Goal: Communication & Community: Answer question/provide support

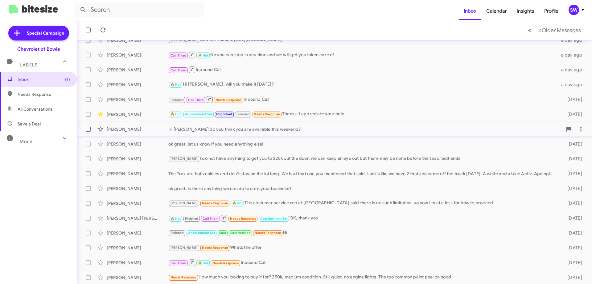
scroll to position [75, 0]
drag, startPoint x: 29, startPoint y: 77, endPoint x: 33, endPoint y: 78, distance: 4.1
click at [29, 77] on span "Inbox (1)" at bounding box center [44, 79] width 52 height 6
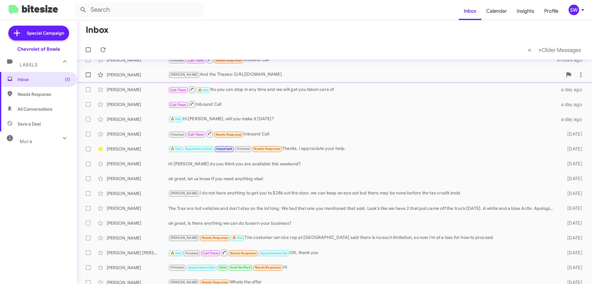
scroll to position [0, 0]
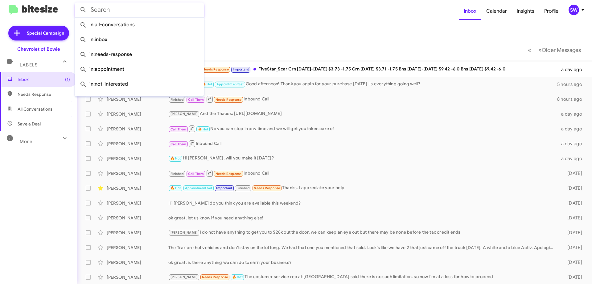
click at [132, 11] on input "text" at bounding box center [140, 9] width 130 height 15
paste input "Kusiolek"
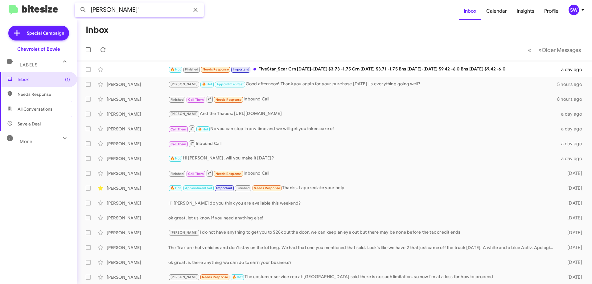
click at [148, 9] on input "[PERSON_NAME]'" at bounding box center [140, 9] width 130 height 15
type input "Kusiolek"
click at [77, 4] on button at bounding box center [83, 10] width 12 height 12
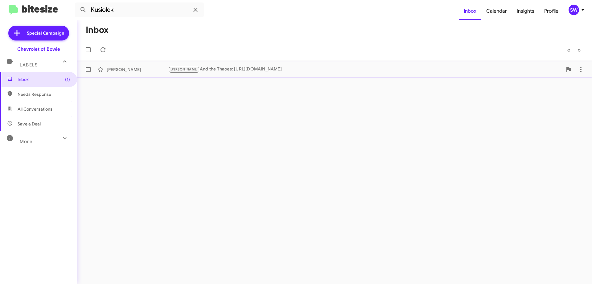
drag, startPoint x: 247, startPoint y: 69, endPoint x: 271, endPoint y: 69, distance: 23.5
click at [247, 69] on div "[PERSON_NAME] And the Thaoes: [URL][DOMAIN_NAME]" at bounding box center [365, 69] width 394 height 7
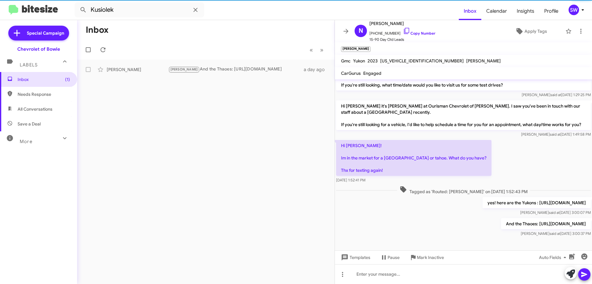
scroll to position [123, 0]
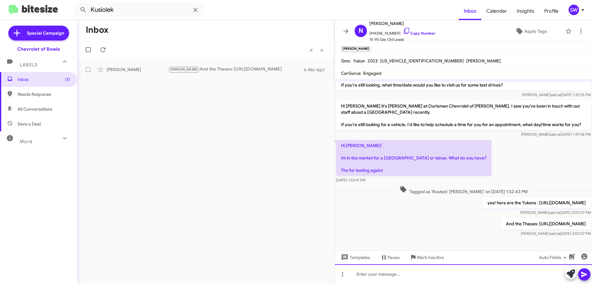
click at [387, 271] on div at bounding box center [463, 274] width 257 height 20
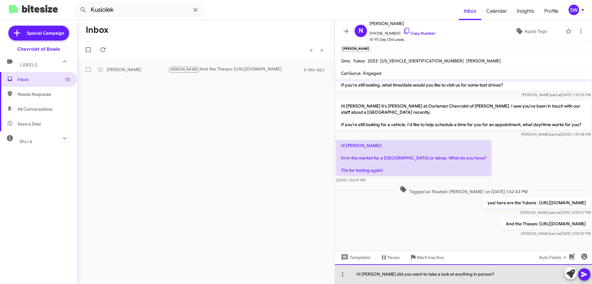
drag, startPoint x: 487, startPoint y: 272, endPoint x: 493, endPoint y: 275, distance: 6.8
click at [487, 272] on div "Hi [PERSON_NAME] did you want to take a look at anything in person?" at bounding box center [463, 274] width 257 height 20
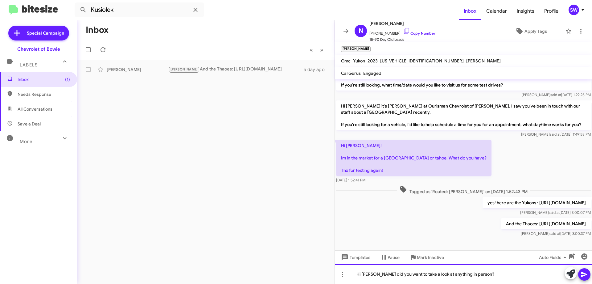
click at [496, 276] on div "Hi [PERSON_NAME] did you want to take a look at anything in person?" at bounding box center [463, 274] width 257 height 20
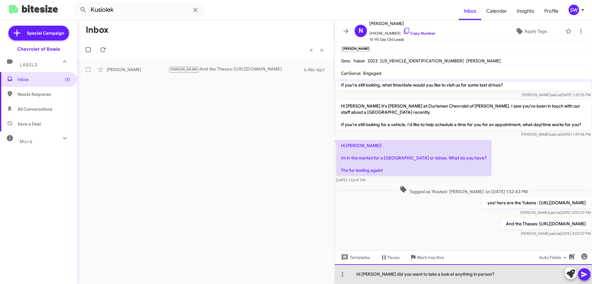
click at [489, 272] on div "Hi [PERSON_NAME] did you want to take a look at anything in person?" at bounding box center [463, 274] width 257 height 20
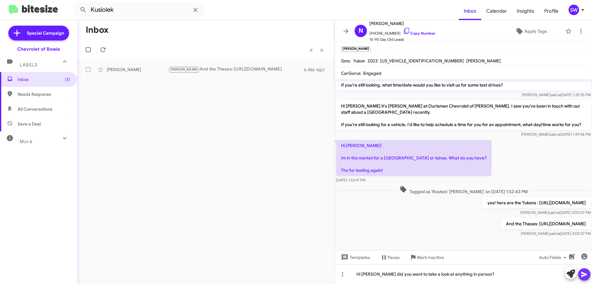
click at [584, 275] on icon at bounding box center [585, 274] width 6 height 5
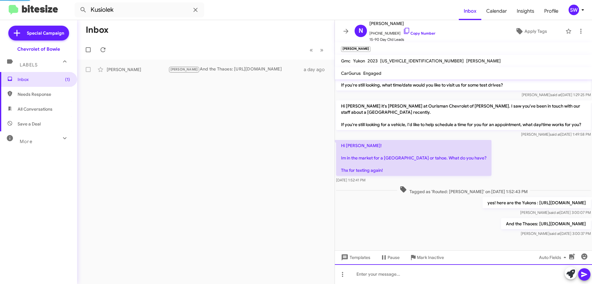
scroll to position [0, 0]
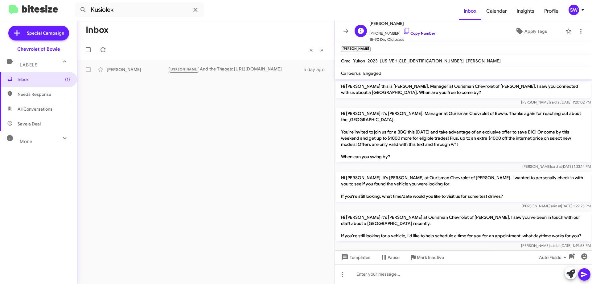
click at [403, 30] on icon at bounding box center [406, 30] width 7 height 7
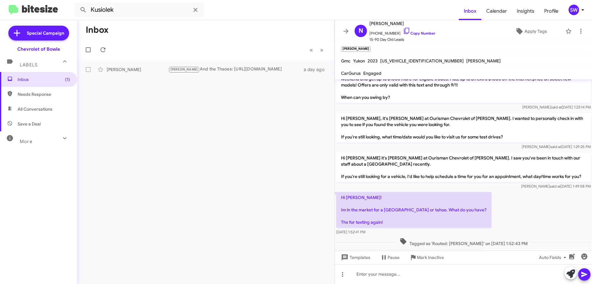
scroll to position [146, 0]
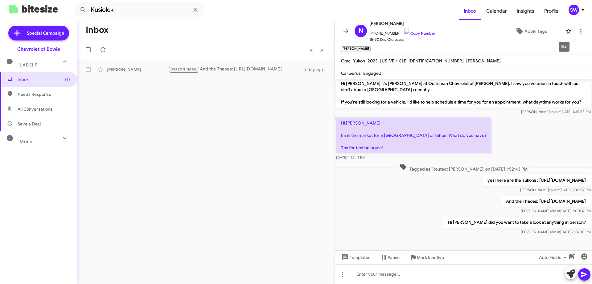
click at [566, 31] on icon at bounding box center [568, 31] width 5 height 5
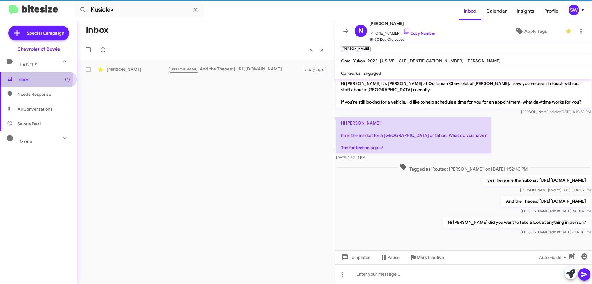
drag, startPoint x: 22, startPoint y: 78, endPoint x: 27, endPoint y: 80, distance: 6.1
click at [22, 78] on span "Inbox (1)" at bounding box center [44, 79] width 52 height 6
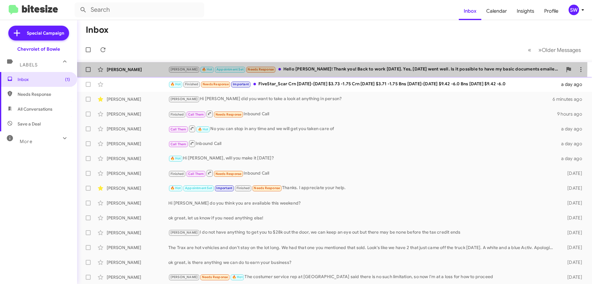
drag, startPoint x: 295, startPoint y: 68, endPoint x: 329, endPoint y: 72, distance: 33.5
click at [295, 68] on div "[PERSON_NAME] 🔥 Hot Appointment Set Needs Response Hello [PERSON_NAME]! Thank y…" at bounding box center [365, 69] width 394 height 7
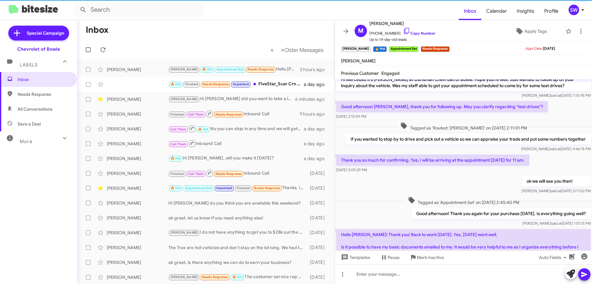
scroll to position [165, 0]
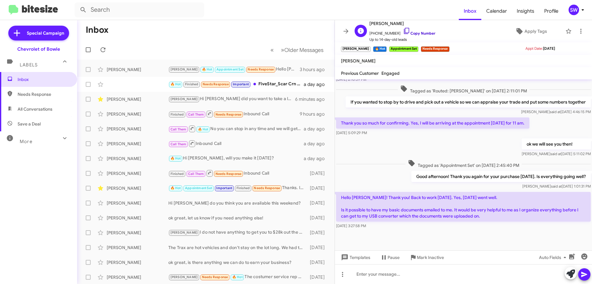
click at [403, 29] on icon at bounding box center [406, 30] width 7 height 7
drag, startPoint x: 402, startPoint y: 31, endPoint x: 404, endPoint y: 28, distance: 3.3
click at [403, 30] on icon at bounding box center [406, 30] width 7 height 7
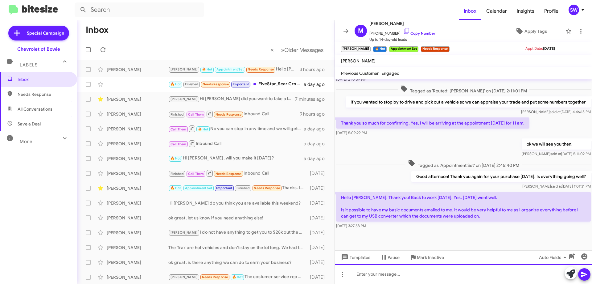
click at [376, 271] on div at bounding box center [463, 274] width 257 height 20
click at [532, 276] on div "OK great to hear, I will let [PERSON_NAME] in finance know that you would like …" at bounding box center [463, 274] width 257 height 20
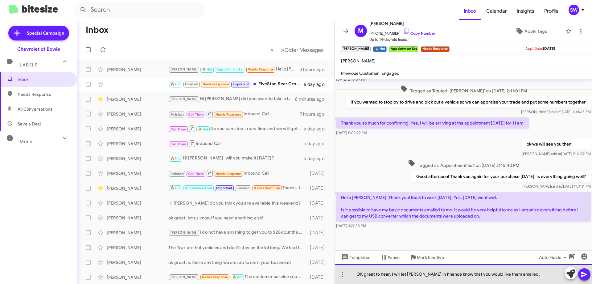
click at [534, 273] on div "OK great to hear, I will let [PERSON_NAME] in finance know that you would like …" at bounding box center [463, 274] width 257 height 20
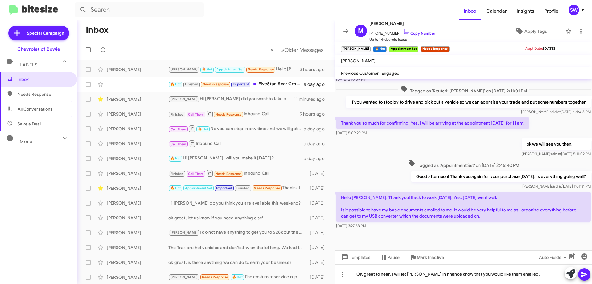
drag, startPoint x: 578, startPoint y: 275, endPoint x: 583, endPoint y: 273, distance: 5.6
click at [583, 273] on div at bounding box center [578, 274] width 26 height 14
click at [583, 273] on icon at bounding box center [585, 274] width 6 height 5
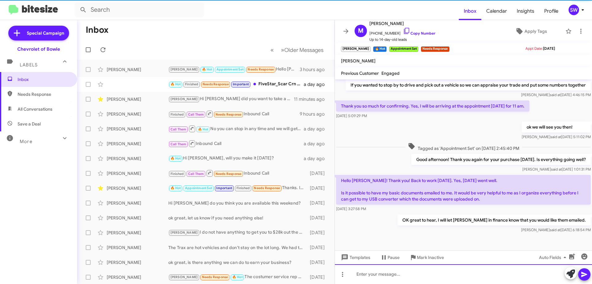
scroll to position [187, 0]
